Goal: Task Accomplishment & Management: Use online tool/utility

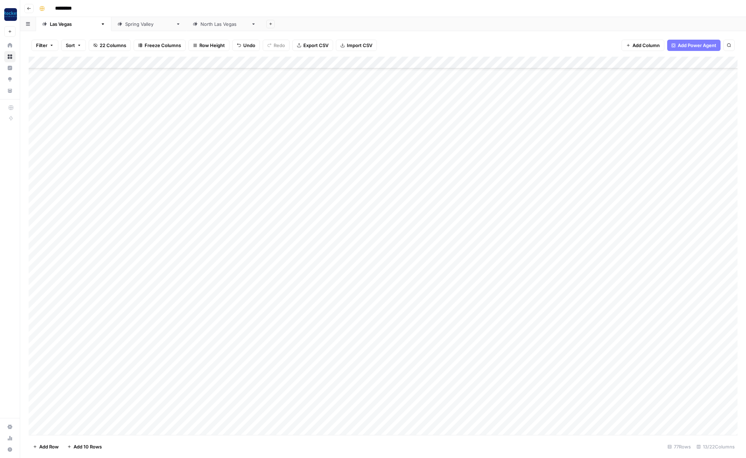
scroll to position [571, 0]
drag, startPoint x: 162, startPoint y: 309, endPoint x: 162, endPoint y: 318, distance: 8.5
click at [162, 318] on div "Add Column" at bounding box center [383, 246] width 709 height 378
click at [205, 357] on div "Add Column" at bounding box center [383, 246] width 709 height 378
click at [167, 309] on div "Add Column" at bounding box center [383, 246] width 709 height 378
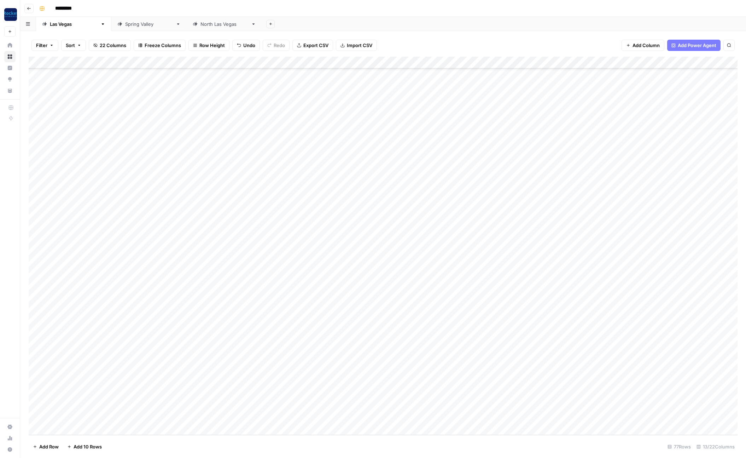
click at [74, 309] on div "Add Column" at bounding box center [383, 246] width 709 height 378
click at [146, 309] on div "Add Column" at bounding box center [383, 246] width 709 height 378
click at [594, 308] on div "Add Column" at bounding box center [383, 246] width 709 height 378
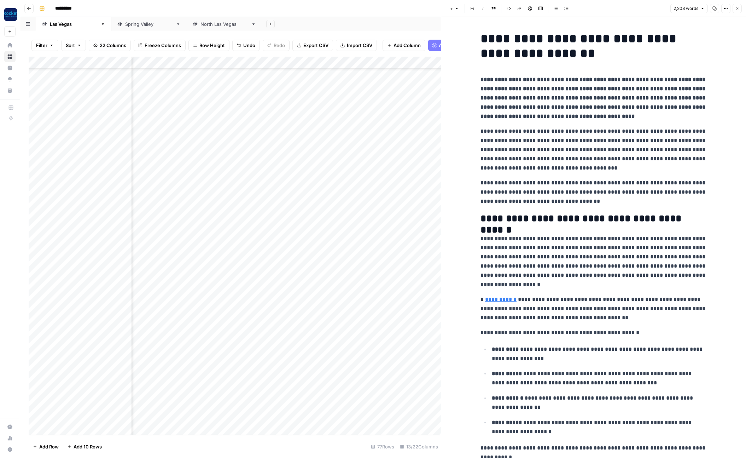
scroll to position [571, 0]
click at [152, 308] on div "Add Column" at bounding box center [235, 246] width 412 height 378
click at [153, 318] on div "Add Column" at bounding box center [235, 246] width 412 height 378
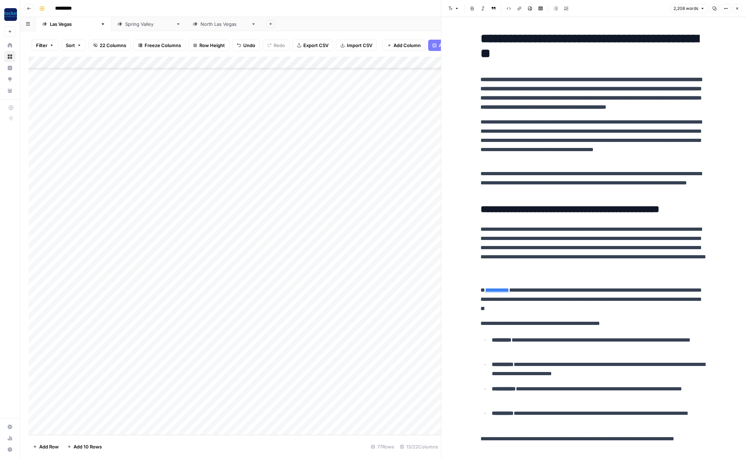
click at [737, 9] on icon "button" at bounding box center [737, 8] width 4 height 4
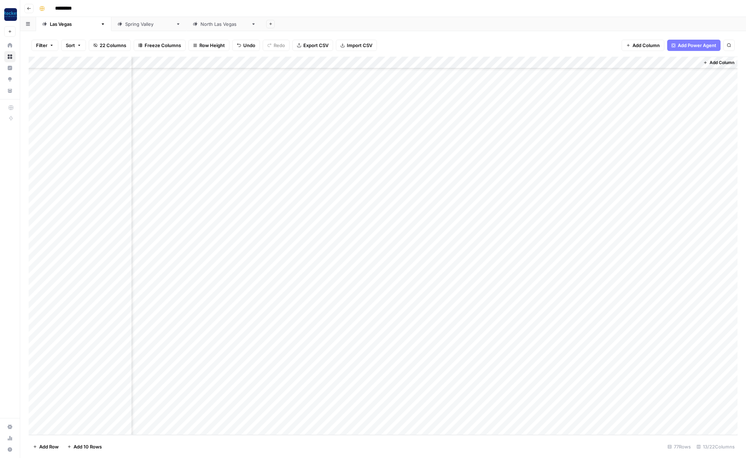
scroll to position [571, 144]
click at [655, 362] on div "Add Column" at bounding box center [383, 246] width 709 height 378
click at [554, 319] on div "Add Column" at bounding box center [383, 246] width 709 height 378
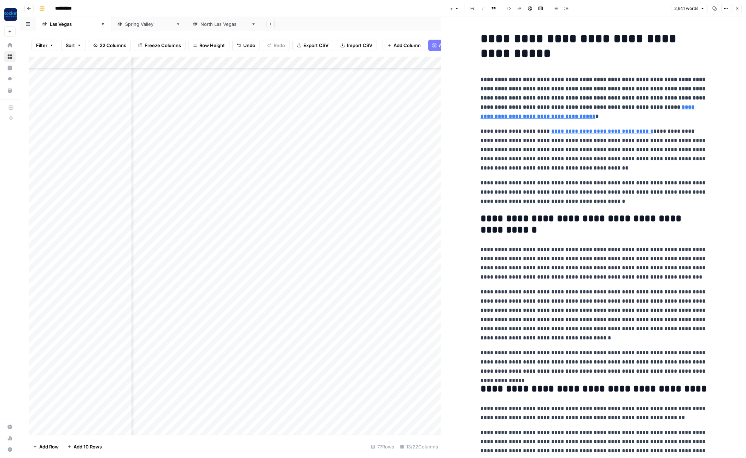
click at [735, 9] on icon "button" at bounding box center [737, 8] width 4 height 4
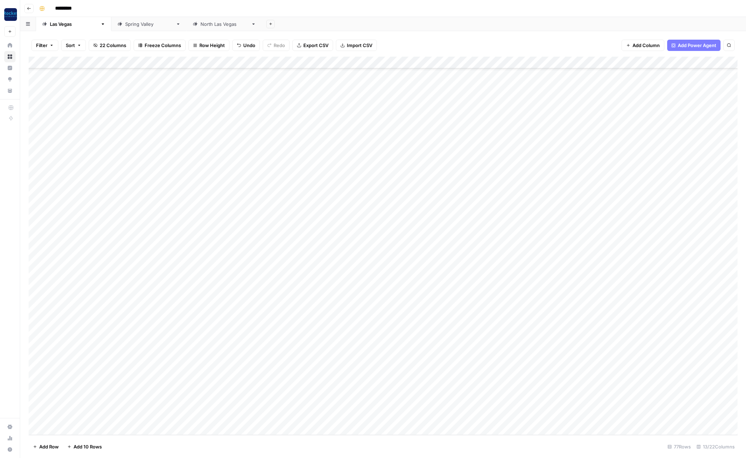
scroll to position [571, 1]
click at [264, 321] on div "Add Column" at bounding box center [383, 246] width 709 height 378
click at [265, 321] on div "Add Column" at bounding box center [383, 246] width 709 height 378
click at [265, 406] on button "Editing" at bounding box center [262, 405] width 21 height 8
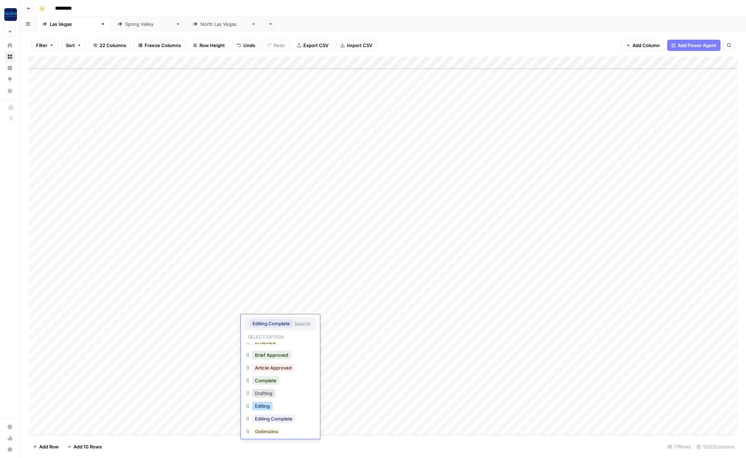
scroll to position [0, 0]
click at [192, 367] on div "Add Column" at bounding box center [383, 246] width 709 height 378
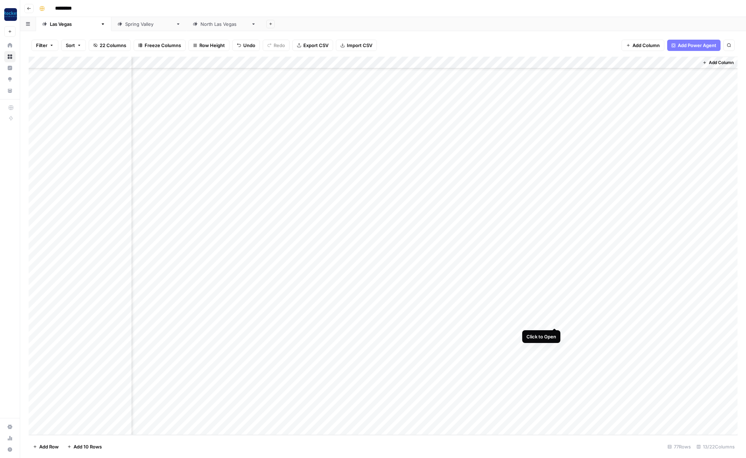
click at [556, 320] on div "Add Column" at bounding box center [383, 246] width 709 height 378
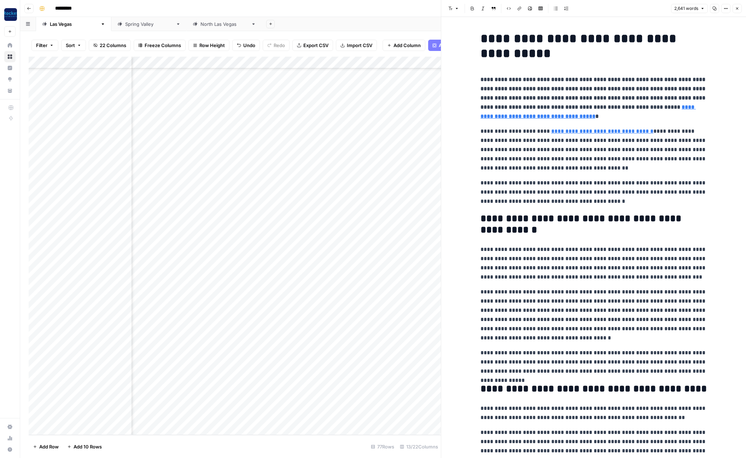
click at [520, 142] on p "**********" at bounding box center [594, 150] width 226 height 46
copy div "**********"
